Goal: Information Seeking & Learning: Learn about a topic

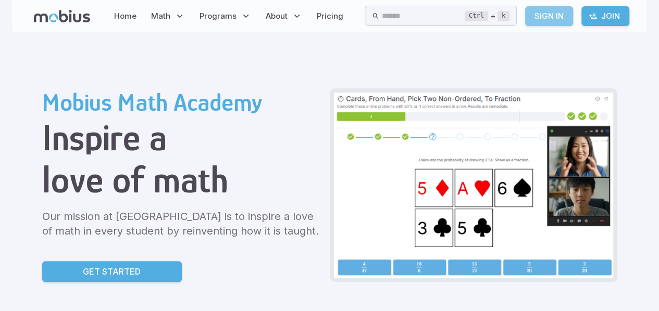
click at [565, 17] on link "Sign In" at bounding box center [549, 16] width 48 height 20
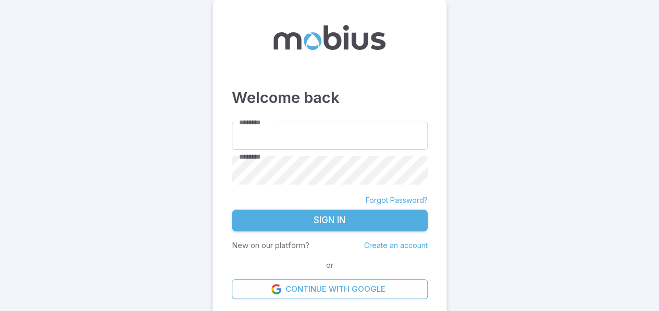
type input "**********"
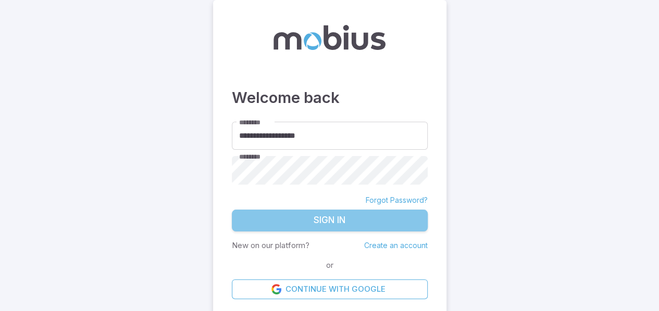
click at [294, 212] on button "Sign In" at bounding box center [330, 221] width 196 height 22
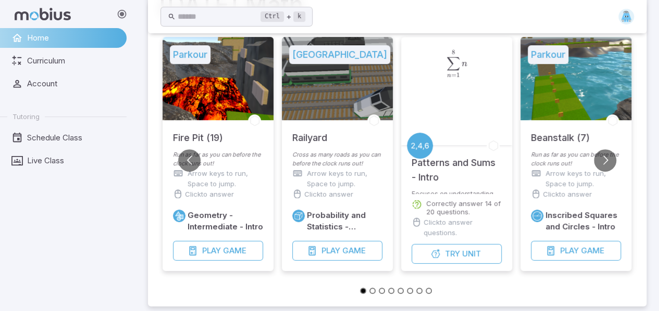
scroll to position [106, 0]
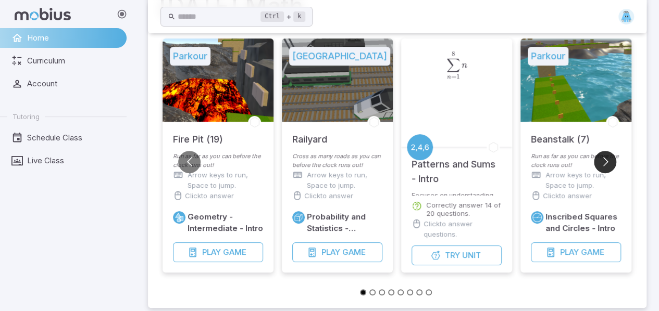
click at [601, 158] on button "Go to next slide" at bounding box center [604, 162] width 22 height 22
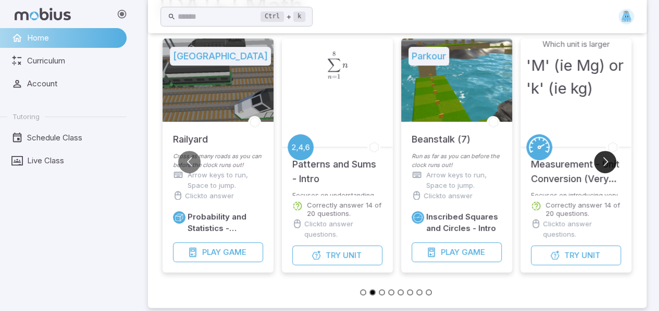
click at [601, 158] on button "Go to next slide" at bounding box center [604, 162] width 22 height 22
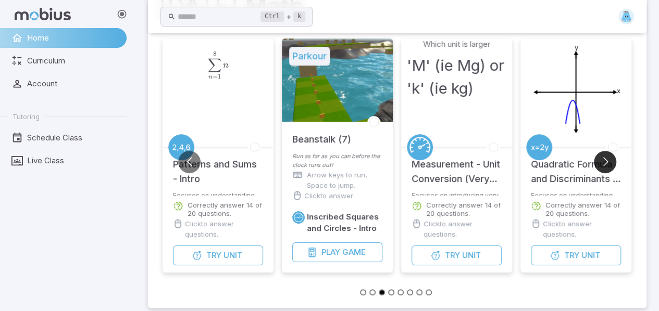
click at [601, 158] on button "Go to next slide" at bounding box center [604, 162] width 22 height 22
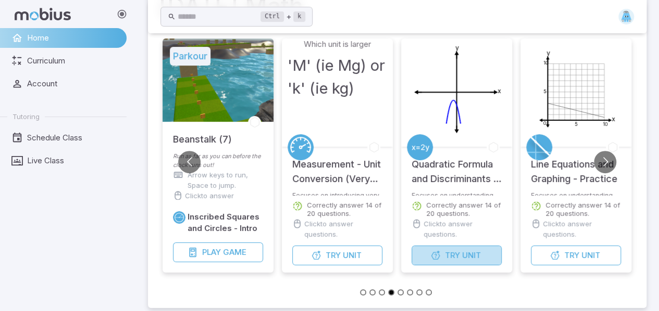
click at [474, 251] on span "Unit" at bounding box center [471, 255] width 19 height 11
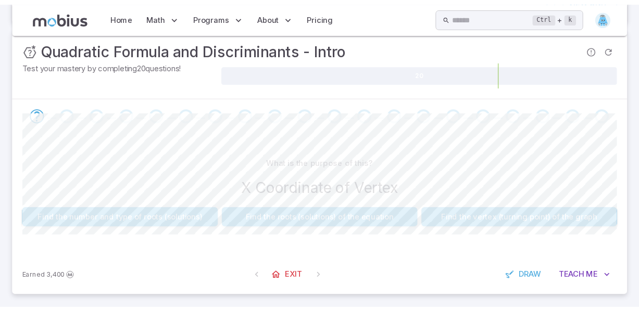
scroll to position [140, 0]
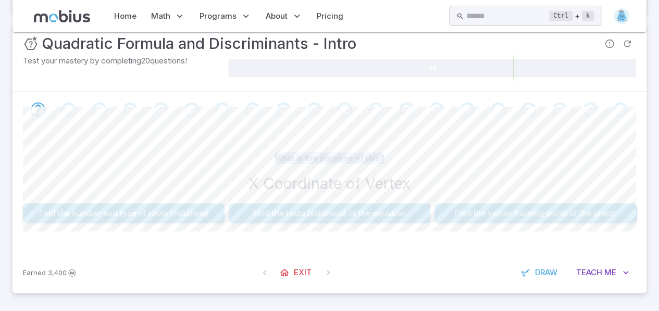
drag, startPoint x: 273, startPoint y: 154, endPoint x: 407, endPoint y: 146, distance: 134.0
click at [407, 146] on div "What is the purpose of this? X Coordinate of Vertex Find the number and type of…" at bounding box center [329, 190] width 613 height 125
click at [404, 146] on div "What is the purpose of this? X Coordinate of Vertex Find the number and type of…" at bounding box center [329, 190] width 613 height 125
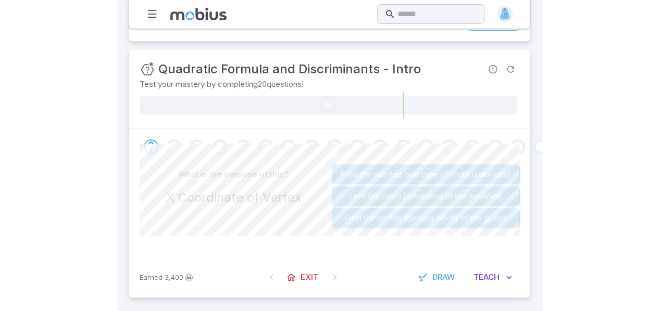
scroll to position [115, 0]
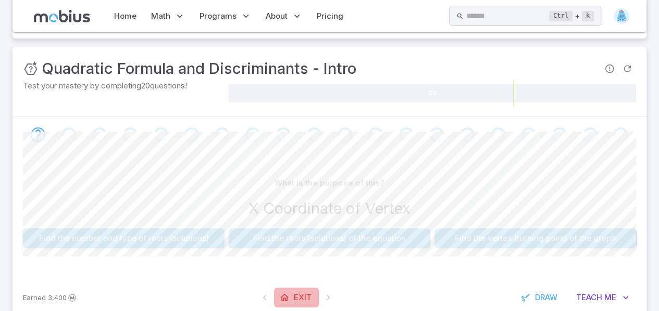
click at [303, 292] on span "Exit" at bounding box center [303, 297] width 18 height 11
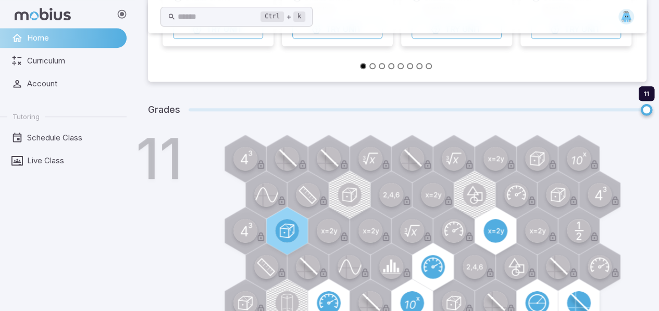
scroll to position [438, 0]
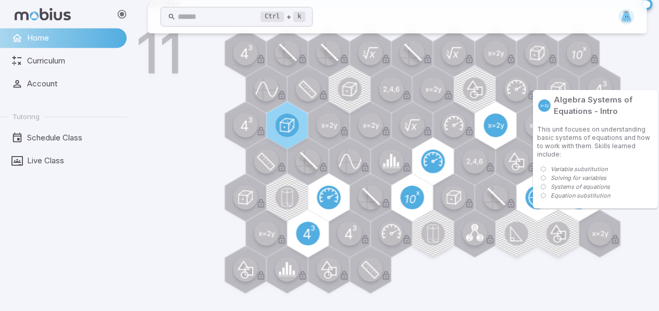
click at [604, 238] on circle at bounding box center [599, 234] width 24 height 24
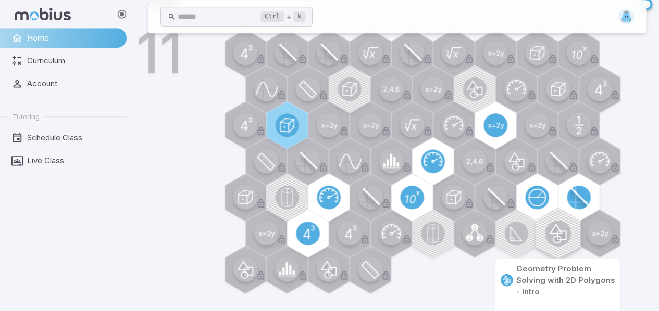
click at [547, 231] on circle at bounding box center [558, 234] width 26 height 26
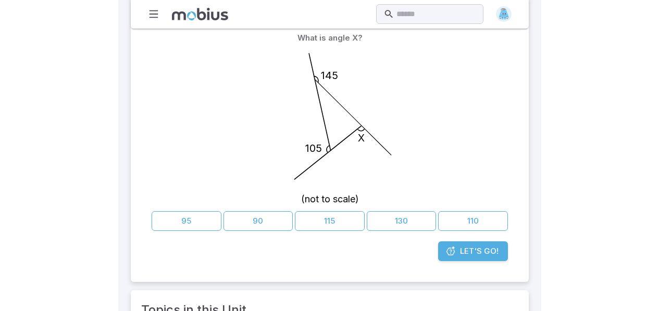
scroll to position [146, 0]
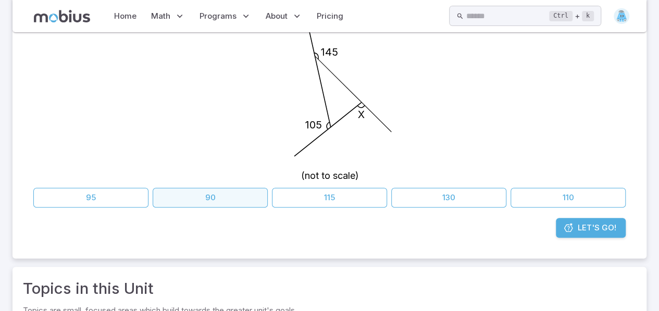
click at [159, 208] on button "90" at bounding box center [210, 198] width 115 height 20
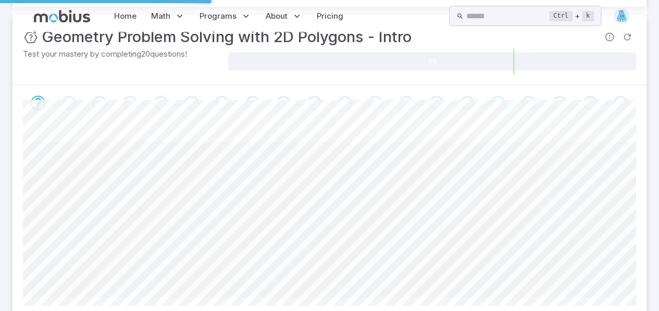
scroll to position [0, 0]
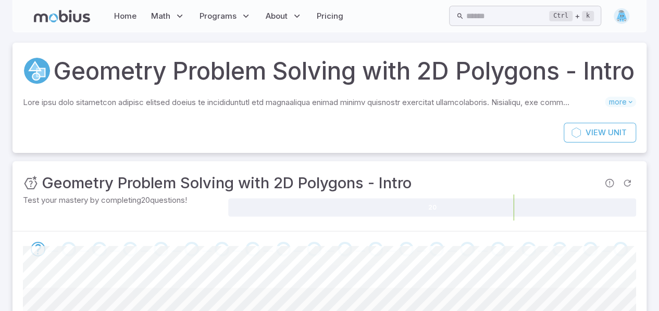
click at [159, 206] on p "Test your mastery by completing 20 questions!" at bounding box center [124, 200] width 203 height 11
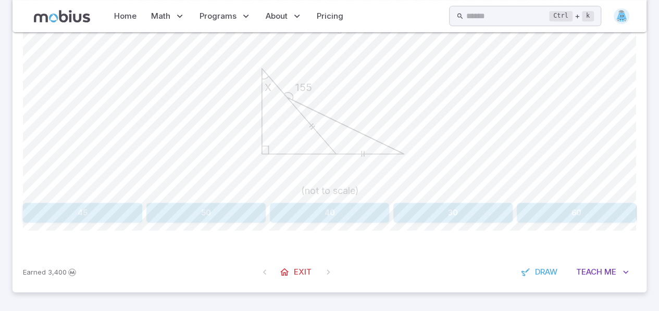
scroll to position [299, 0]
click at [301, 276] on span "Exit" at bounding box center [303, 272] width 18 height 11
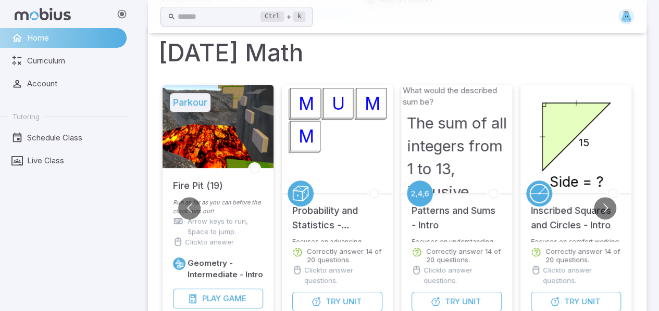
scroll to position [0, 0]
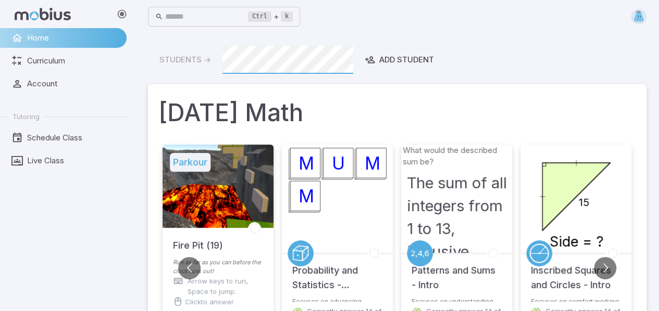
click at [639, 16] on img at bounding box center [638, 17] width 16 height 16
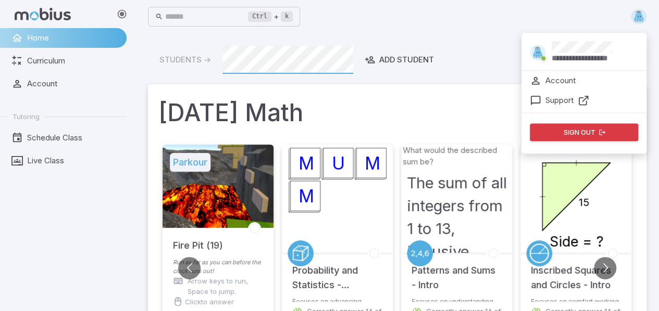
click at [534, 54] on img at bounding box center [537, 53] width 16 height 16
